Goal: Find specific page/section: Find specific page/section

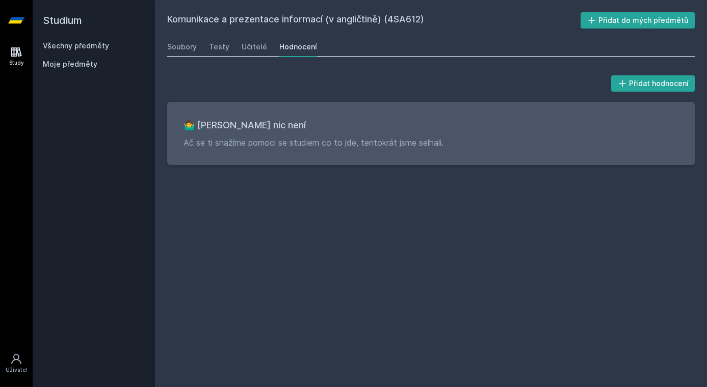
click at [86, 49] on link "Všechny předměty" at bounding box center [76, 45] width 66 height 9
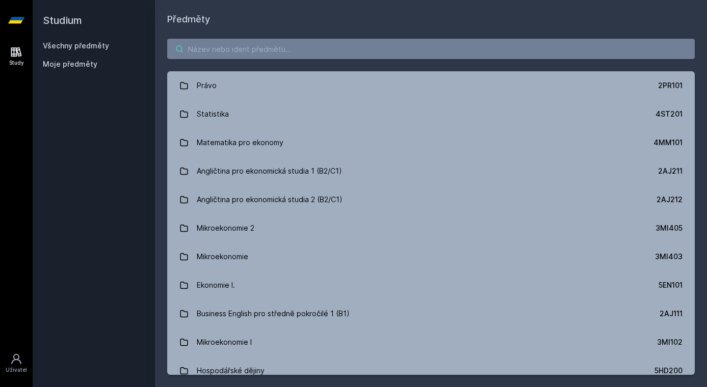
click at [262, 50] on input "search" at bounding box center [430, 49] width 527 height 20
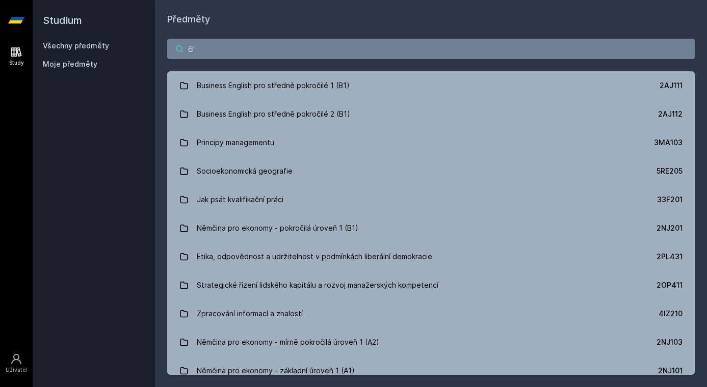
type input "č"
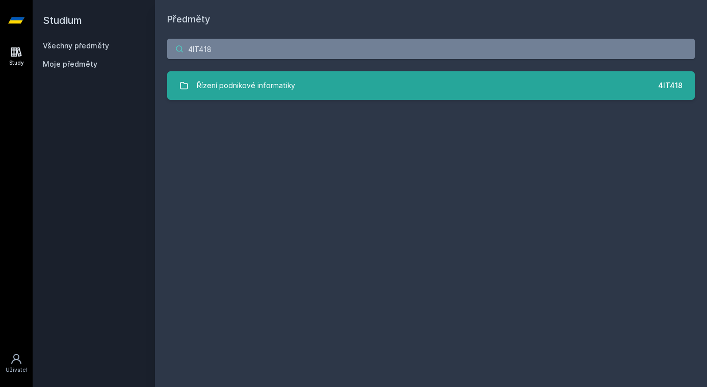
type input "4IT418"
click at [333, 79] on link "Řízení podnikové informatiky 4IT418" at bounding box center [430, 85] width 527 height 29
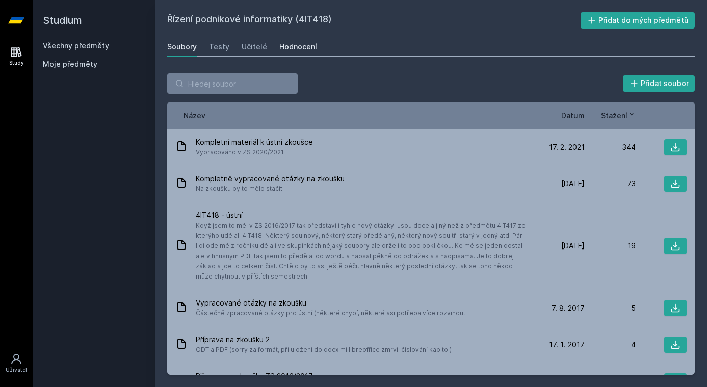
click at [287, 47] on div "Hodnocení" at bounding box center [298, 47] width 38 height 10
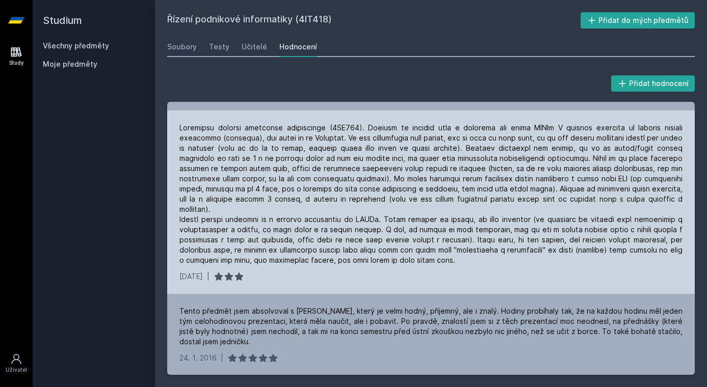
scroll to position [399, 0]
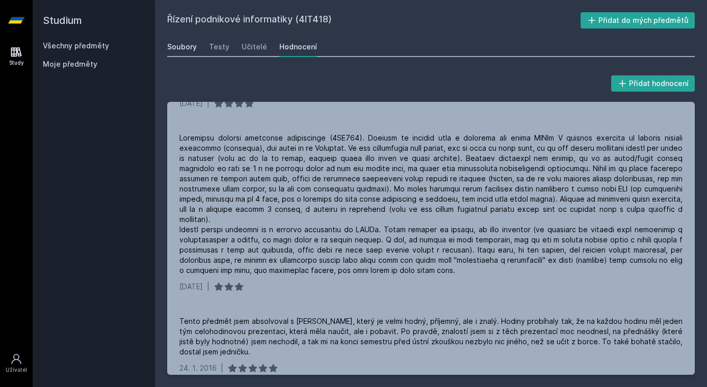
click at [181, 45] on div "Soubory" at bounding box center [182, 47] width 30 height 10
